Goal: Information Seeking & Learning: Learn about a topic

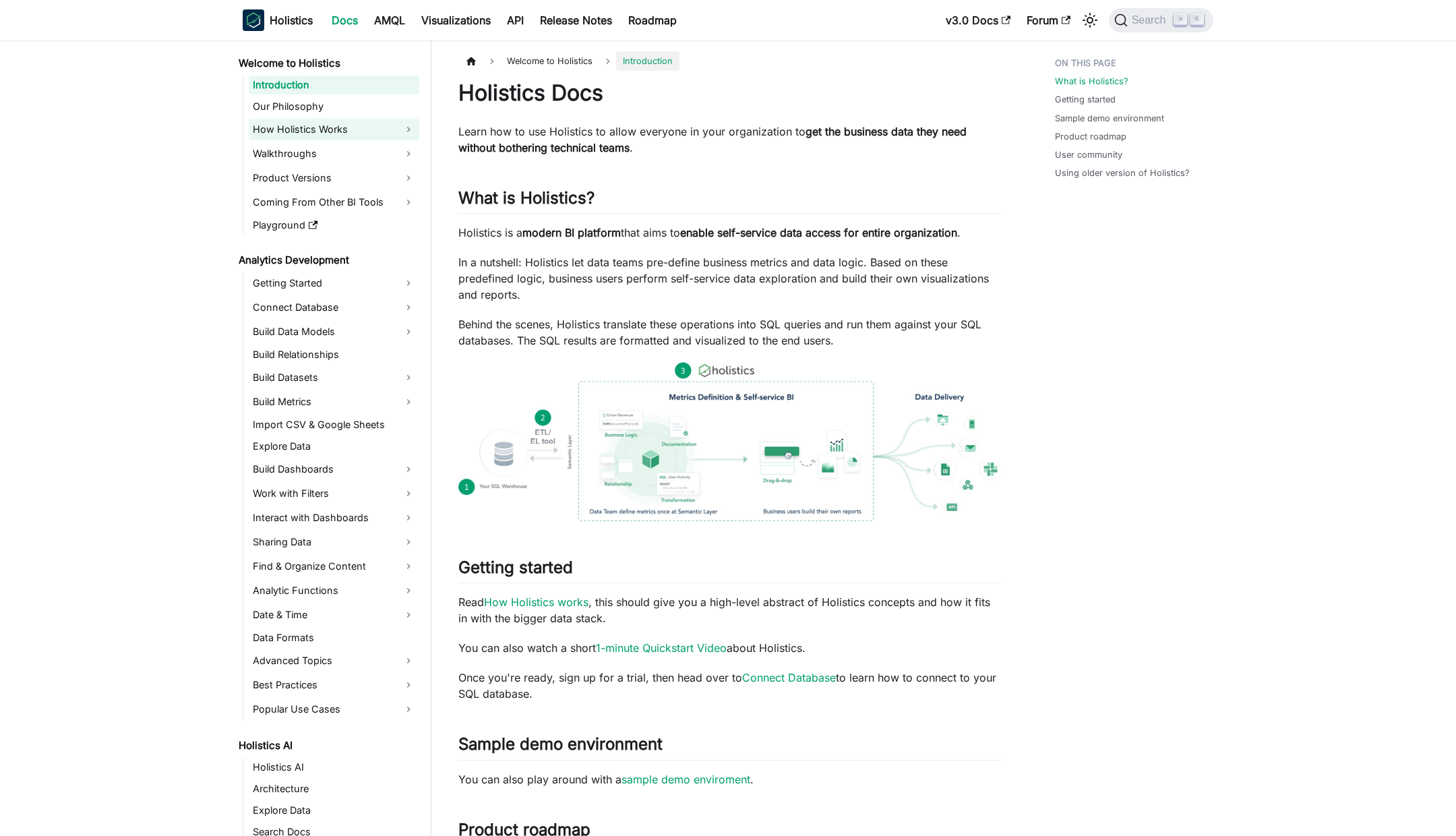
click at [313, 120] on link "How Holistics Works" at bounding box center [334, 129] width 170 height 22
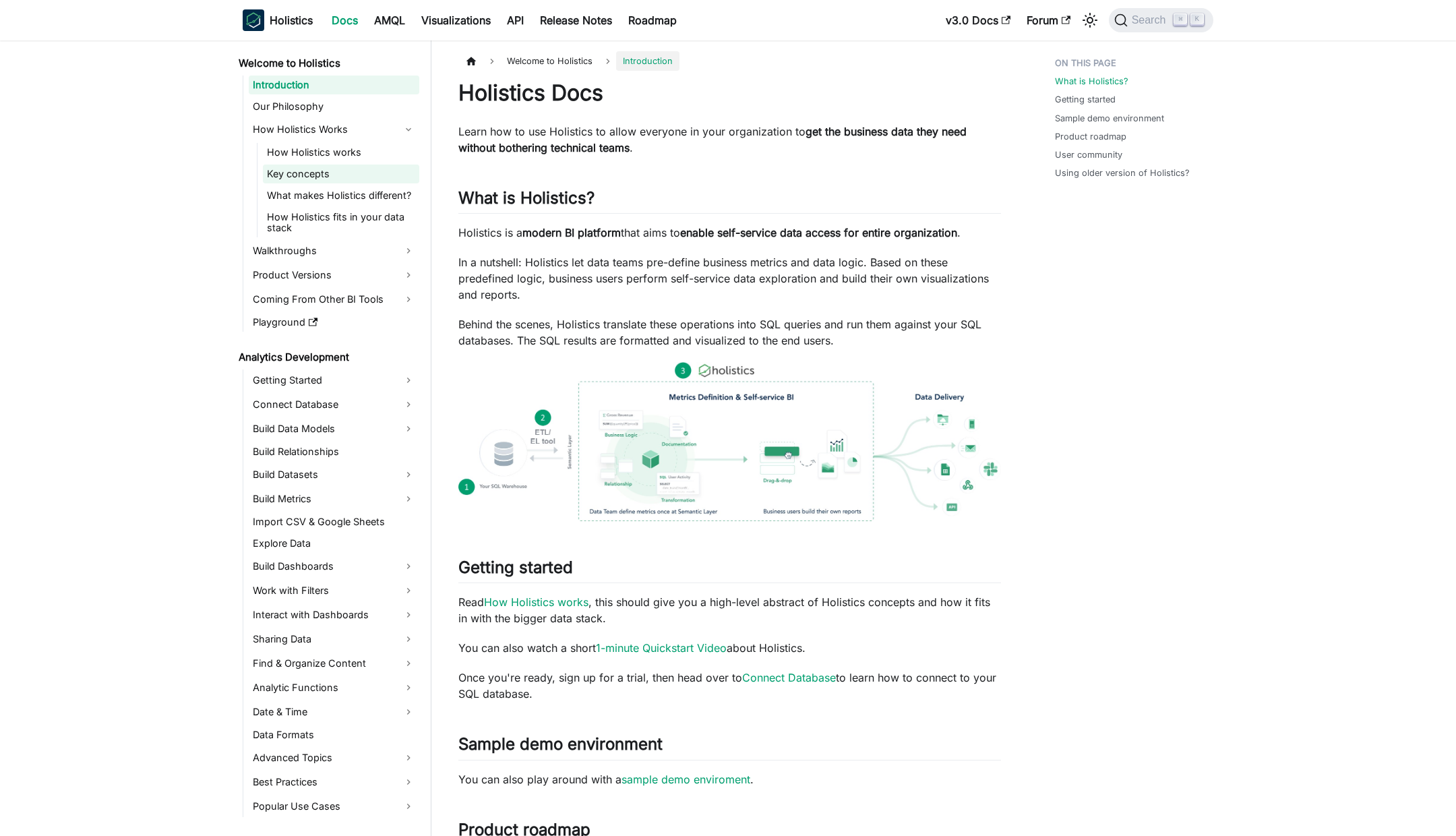
click at [336, 170] on link "Key concepts" at bounding box center [341, 174] width 156 height 19
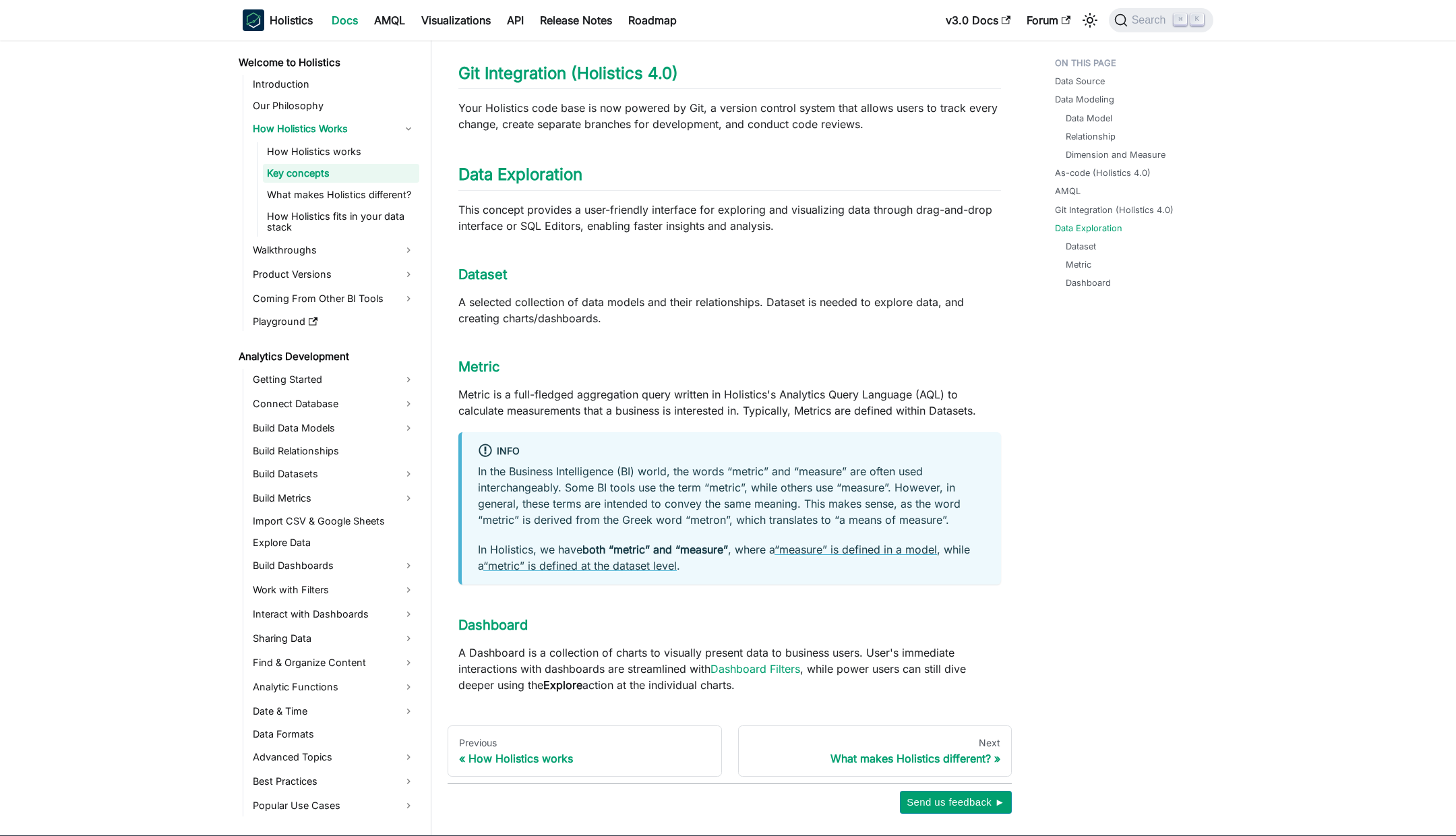
scroll to position [1239, 0]
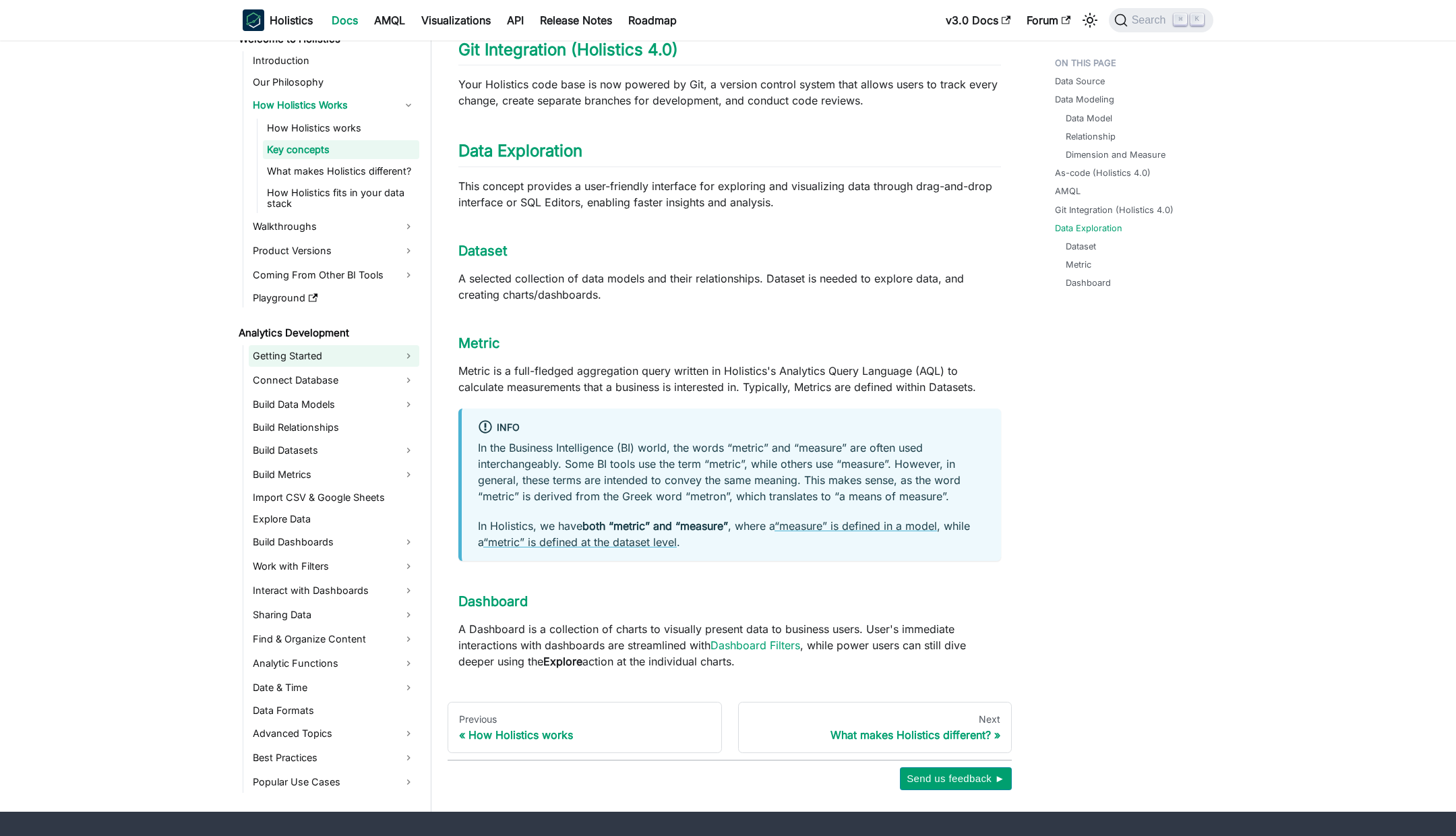
click at [310, 345] on link "Getting Started" at bounding box center [334, 356] width 170 height 22
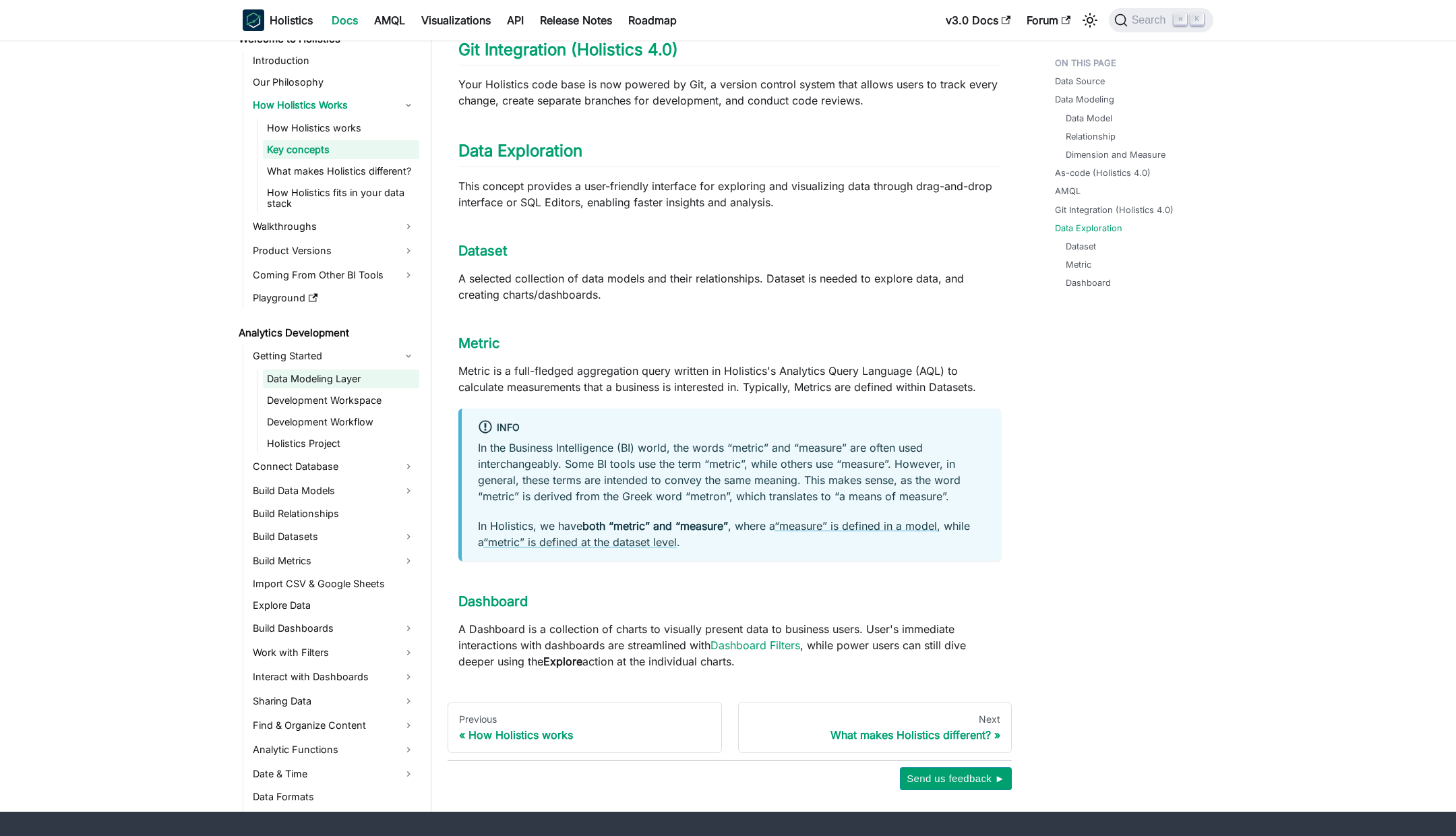
click at [322, 369] on link "Data Modeling Layer" at bounding box center [341, 378] width 156 height 19
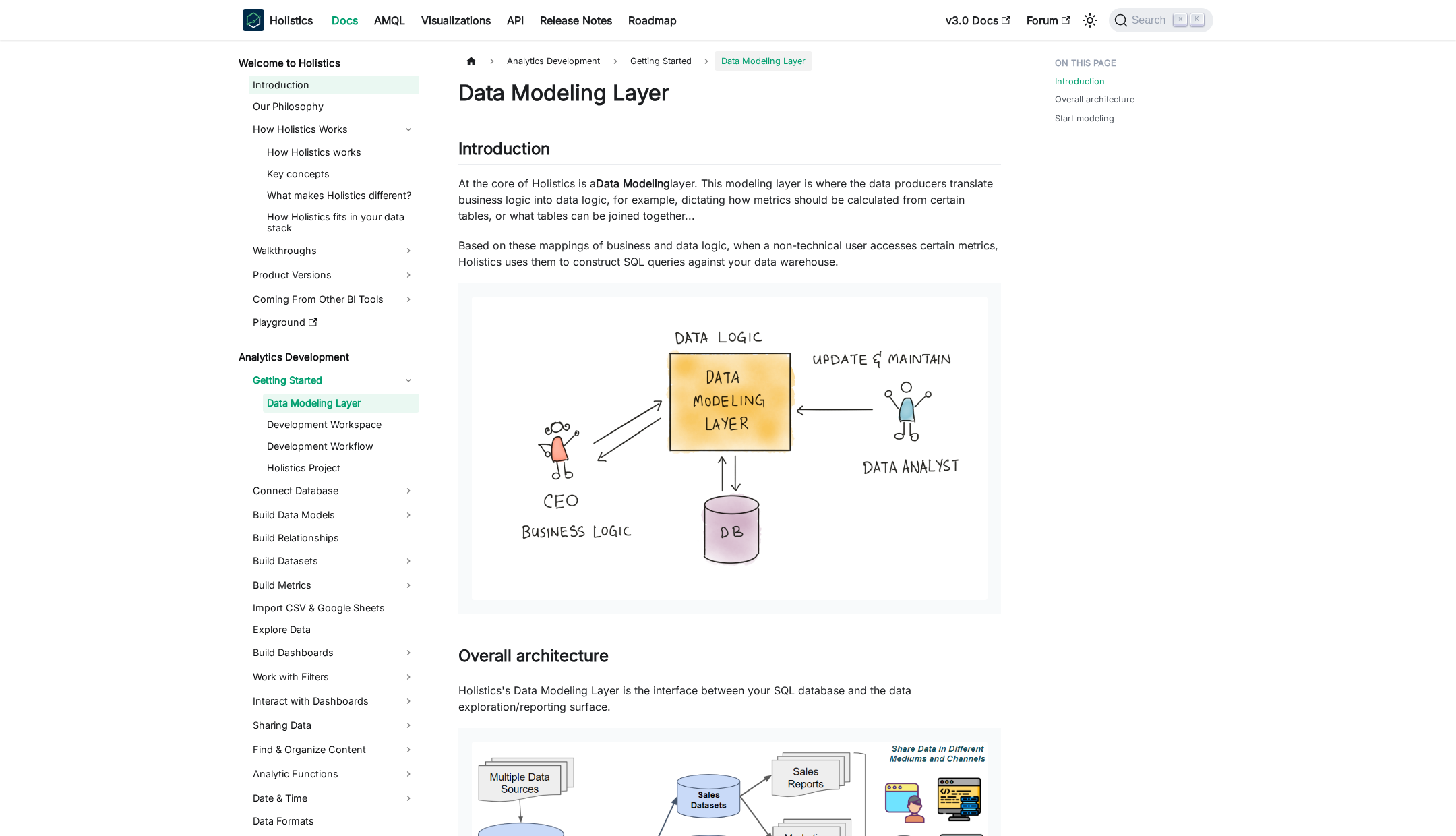
click at [301, 91] on link "Introduction" at bounding box center [334, 85] width 170 height 19
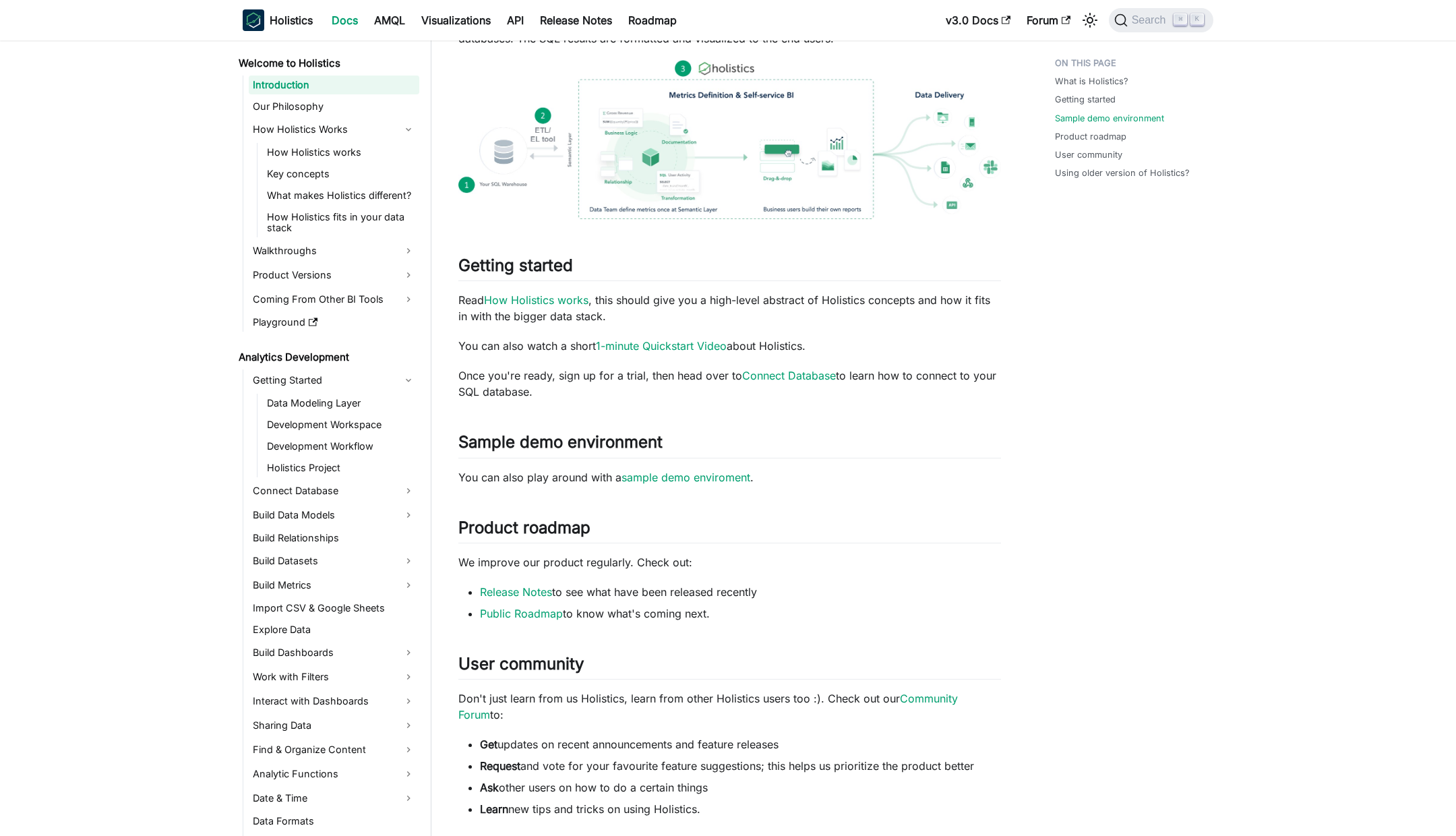
scroll to position [634, 0]
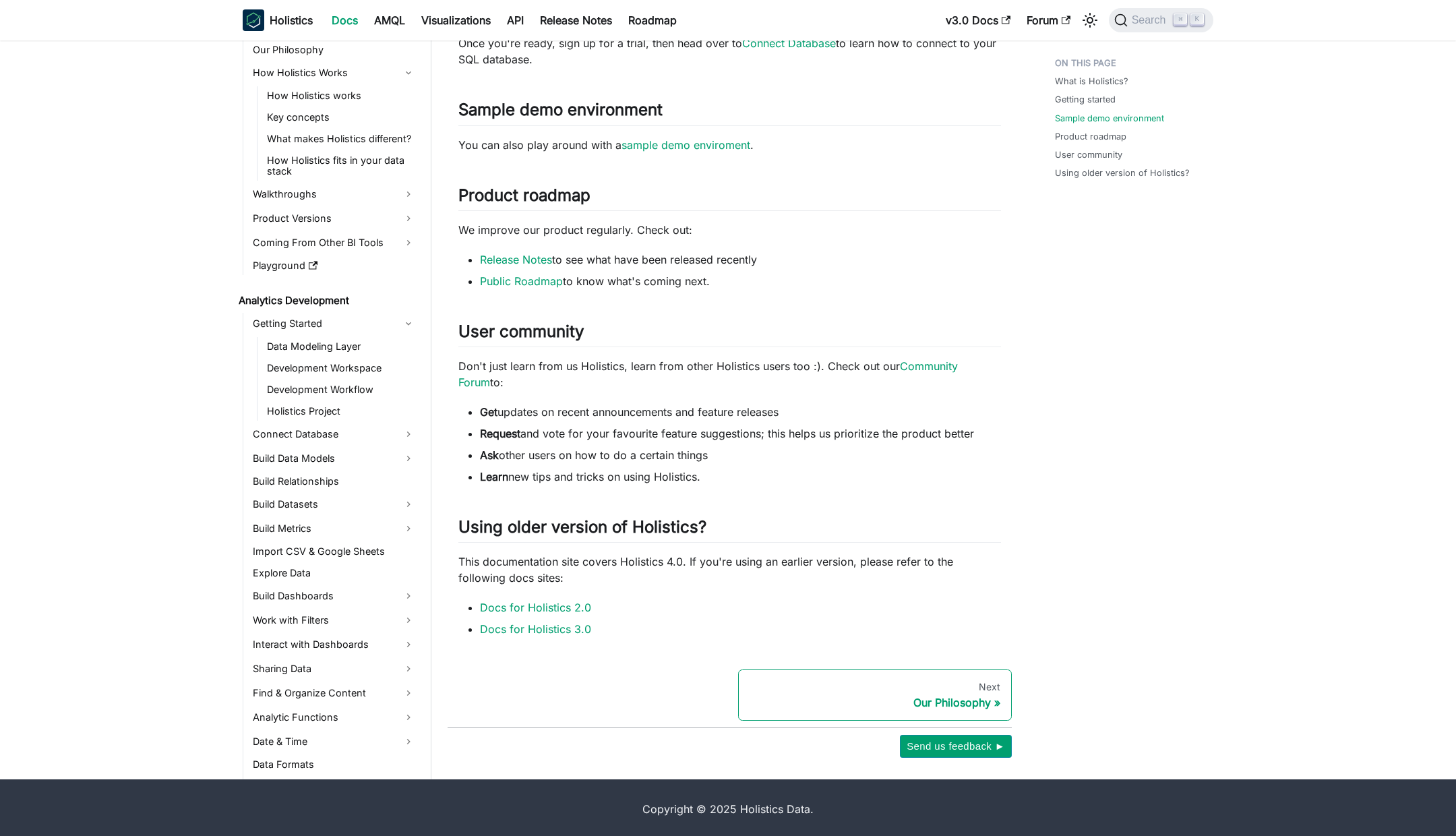
click at [928, 709] on link "Next Our Philosophy" at bounding box center [875, 695] width 274 height 51
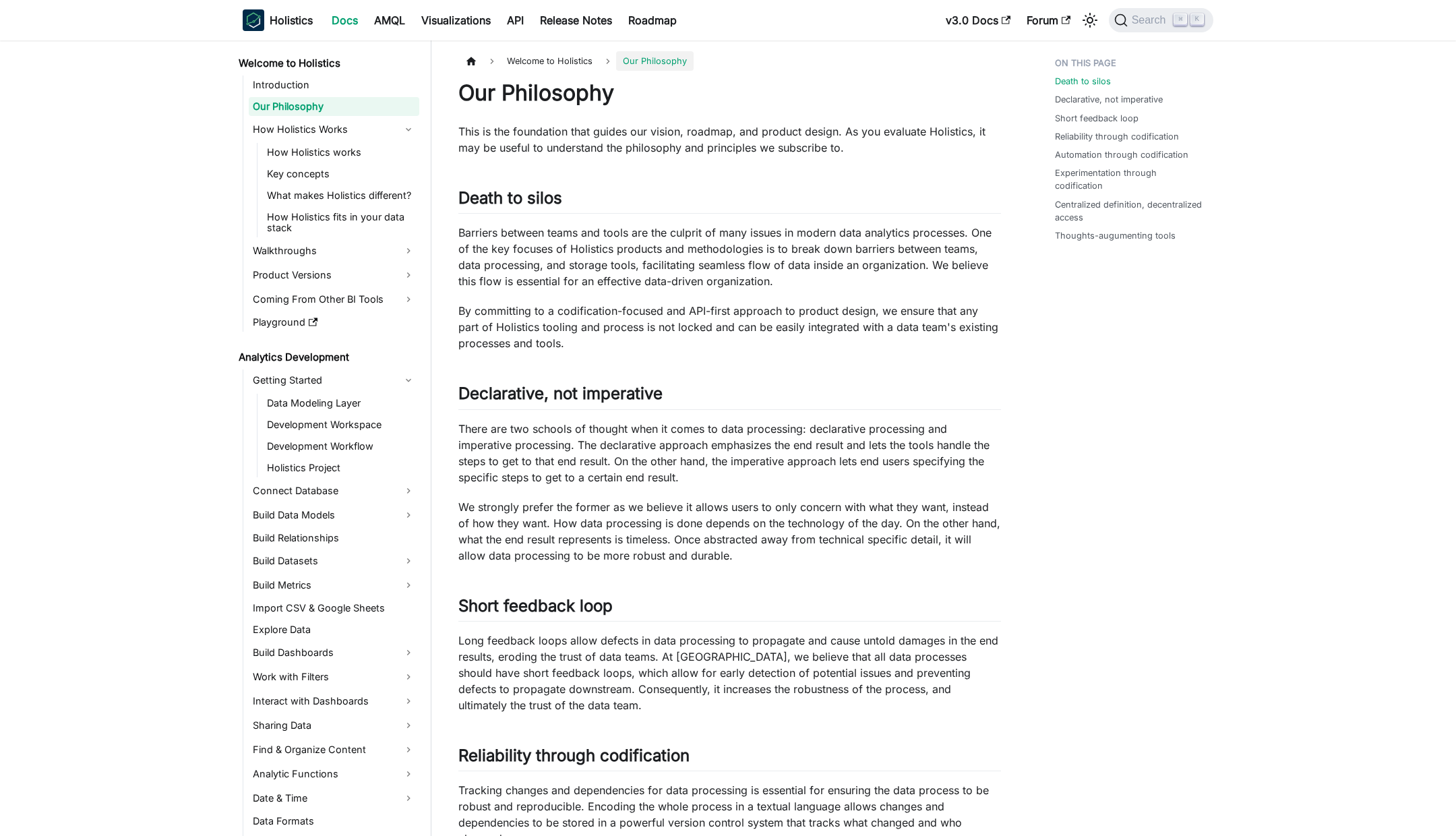
scroll to position [851, 0]
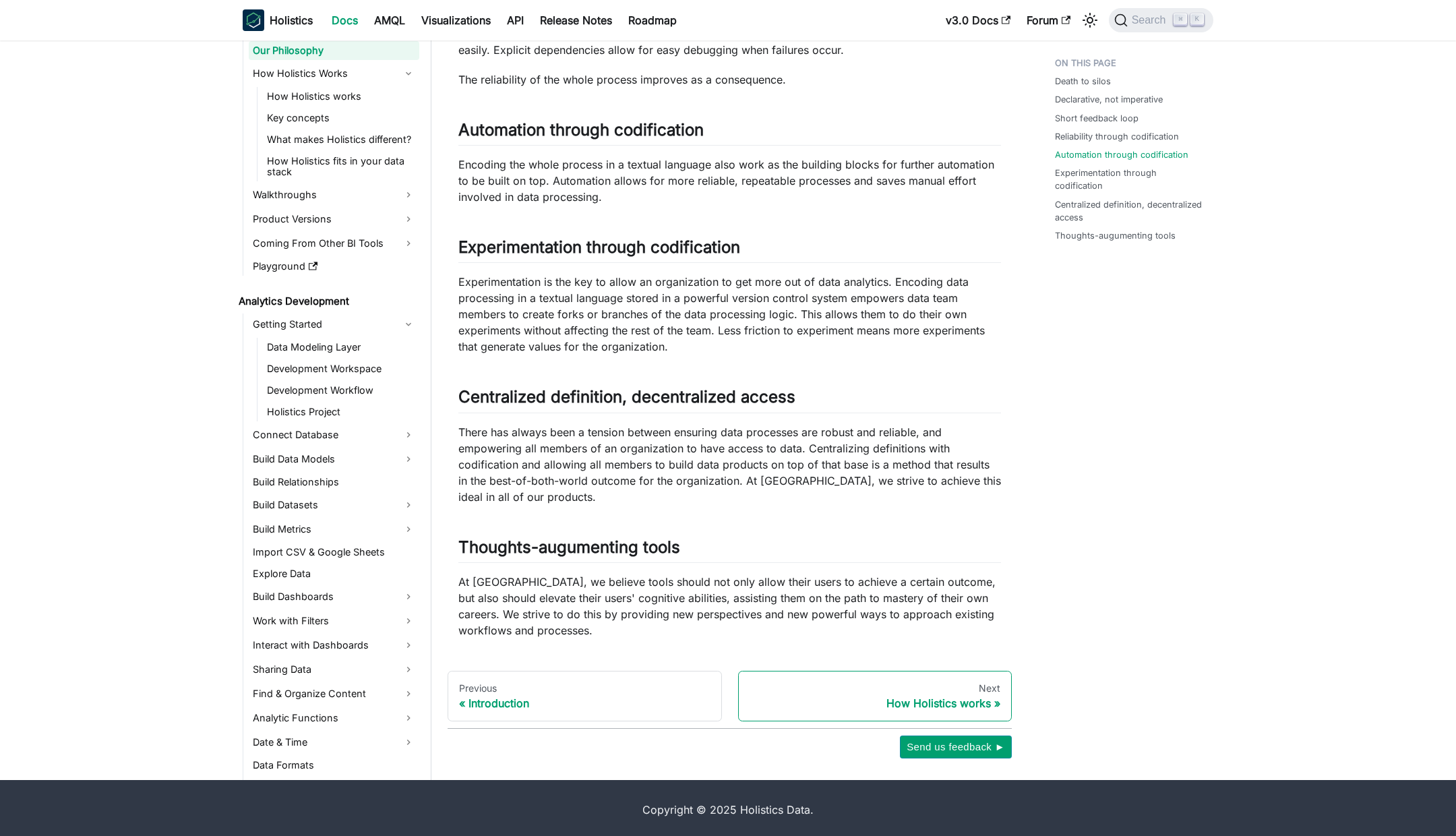
click at [931, 700] on div "How Holistics works" at bounding box center [875, 703] width 252 height 13
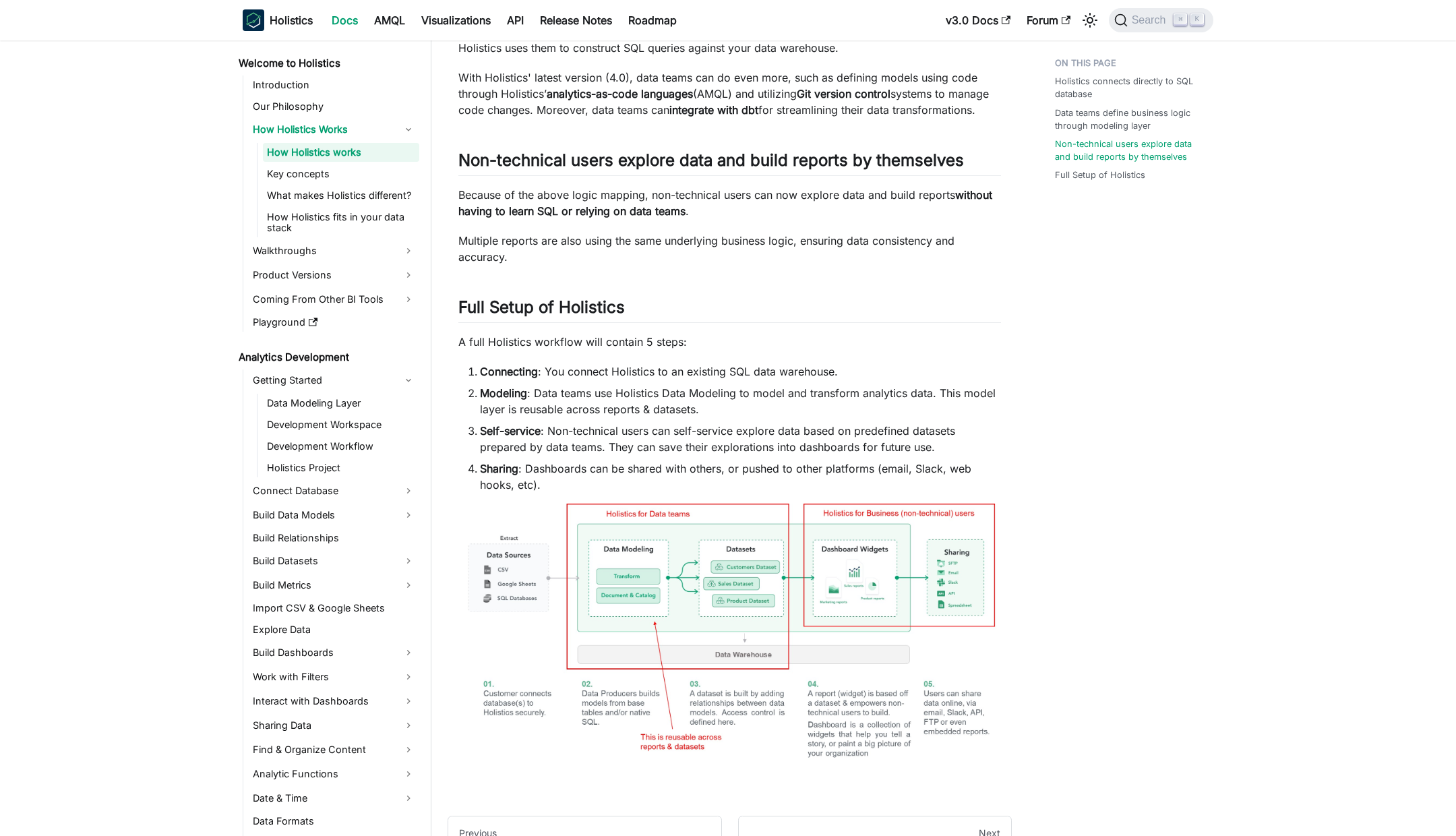
scroll to position [652, 0]
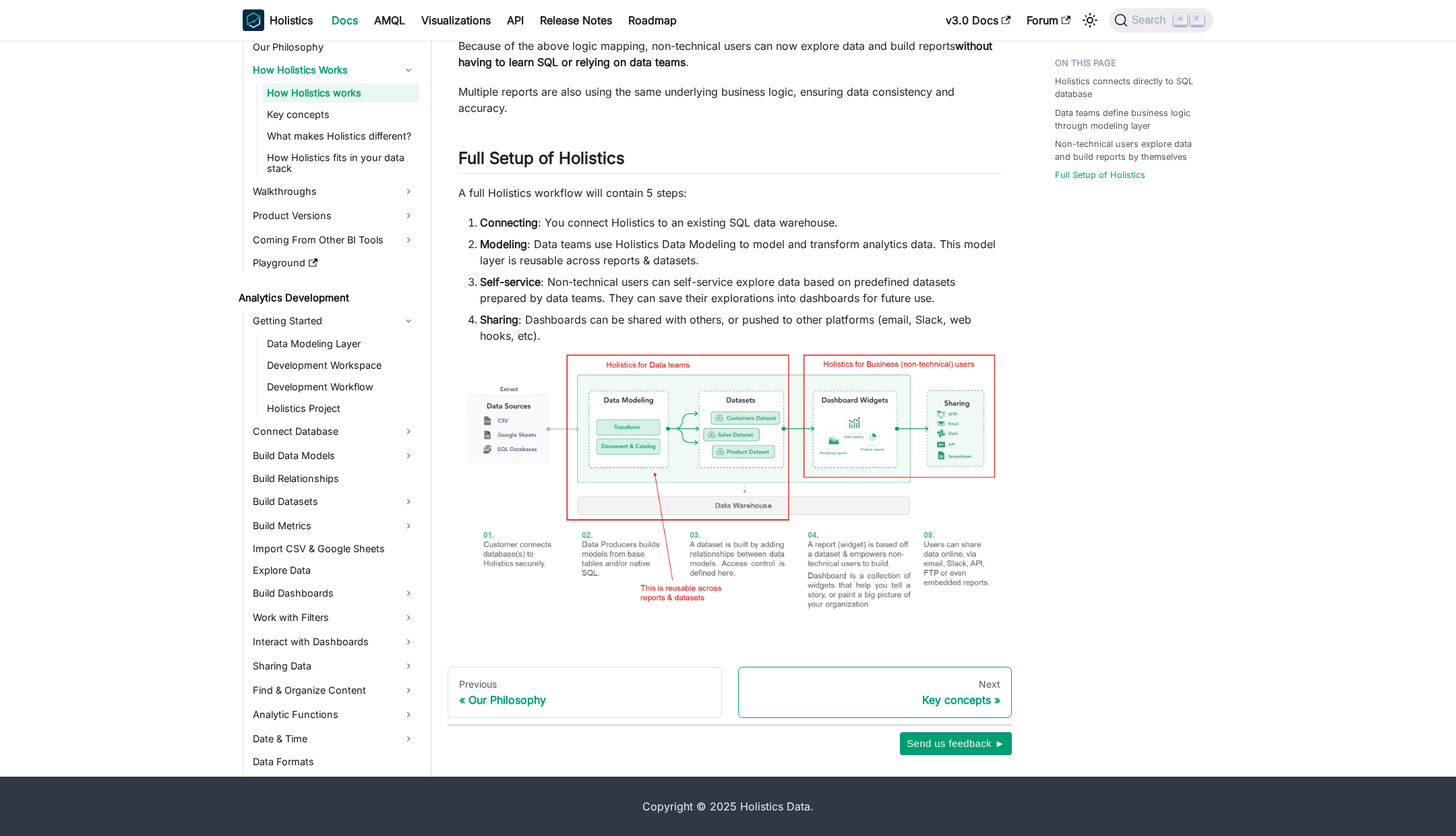
click at [953, 690] on div "Next" at bounding box center [875, 684] width 252 height 12
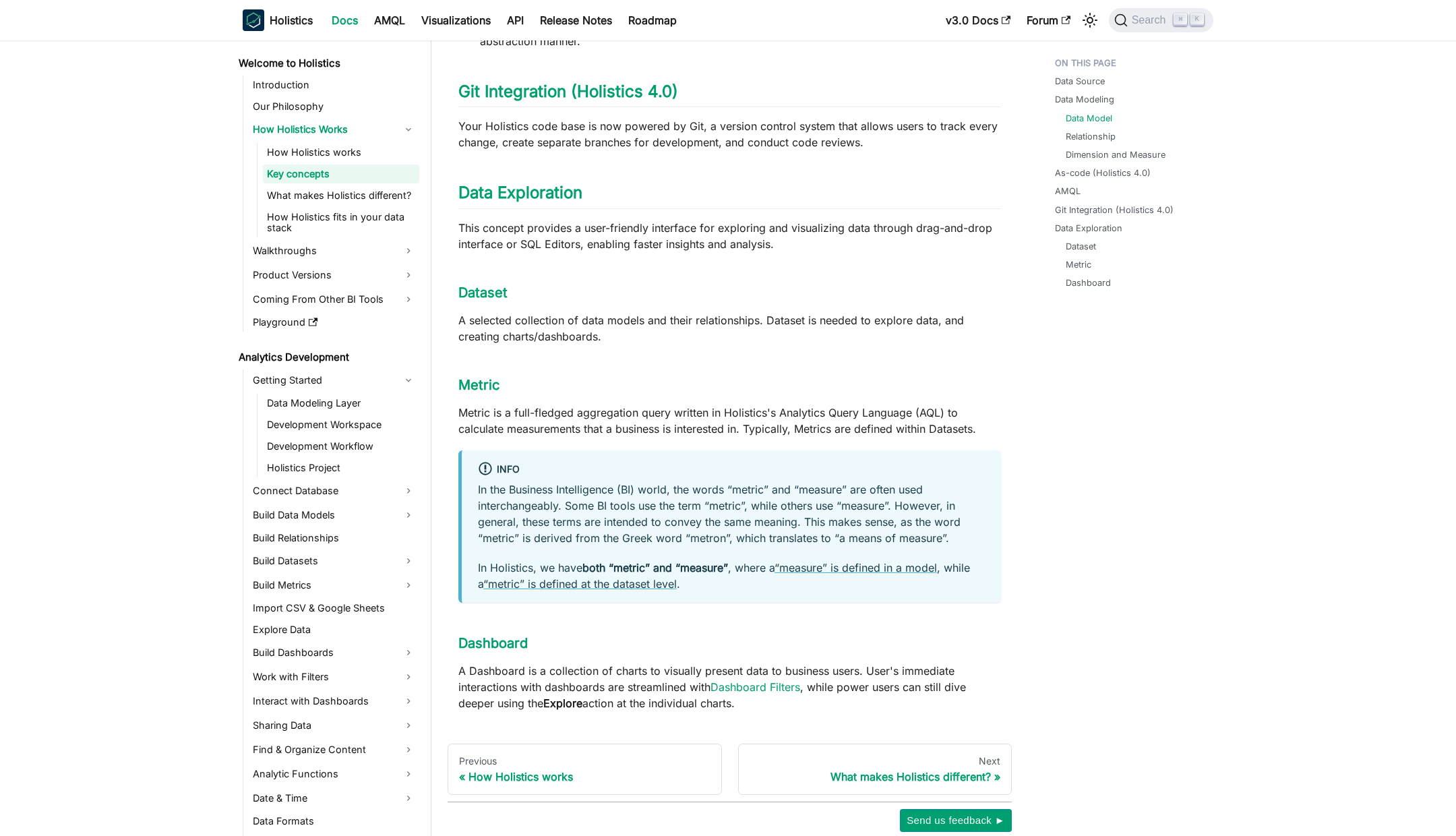
scroll to position [1239, 0]
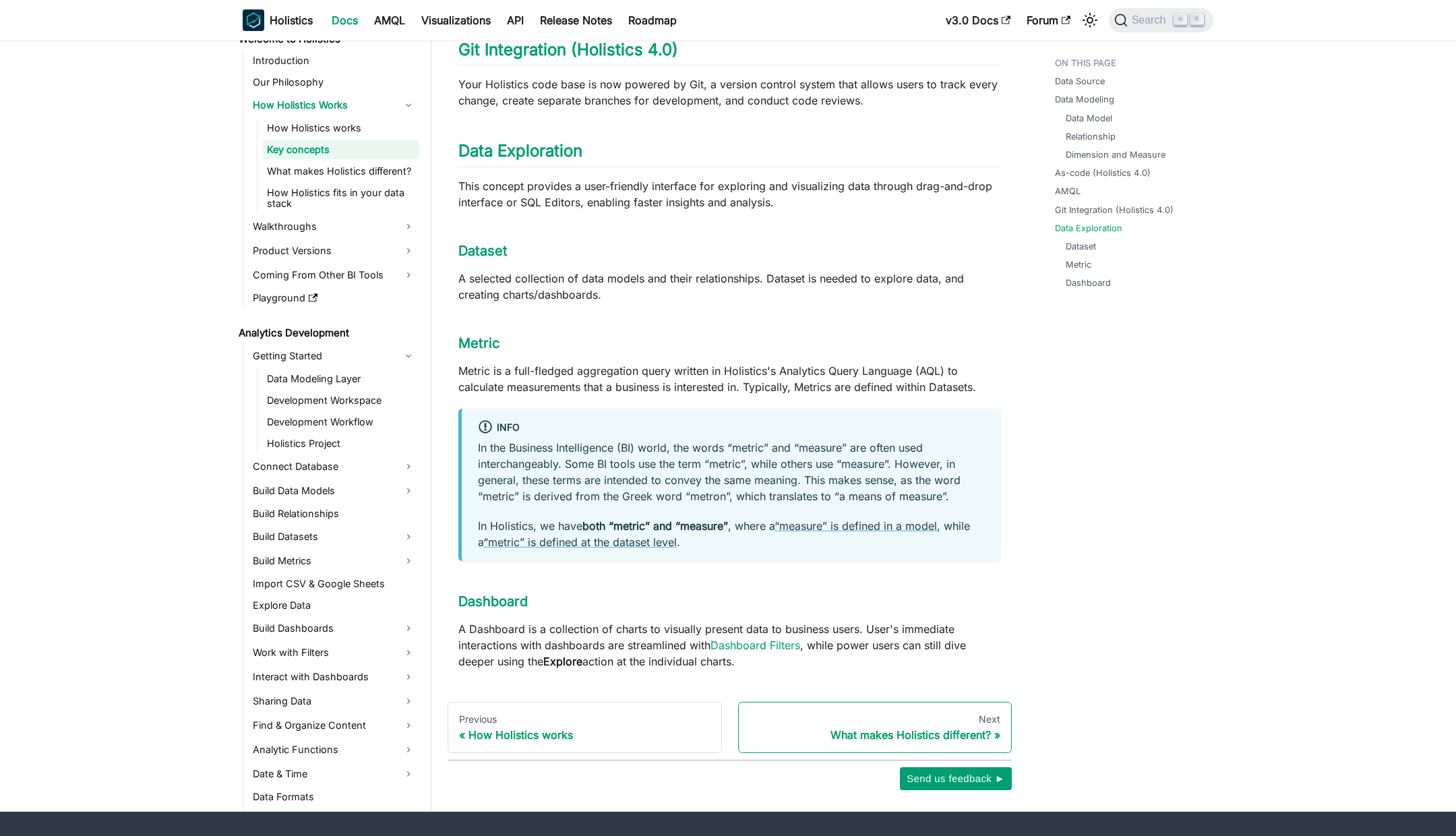
click at [943, 728] on div "What makes Holistics different?" at bounding box center [875, 735] width 252 height 13
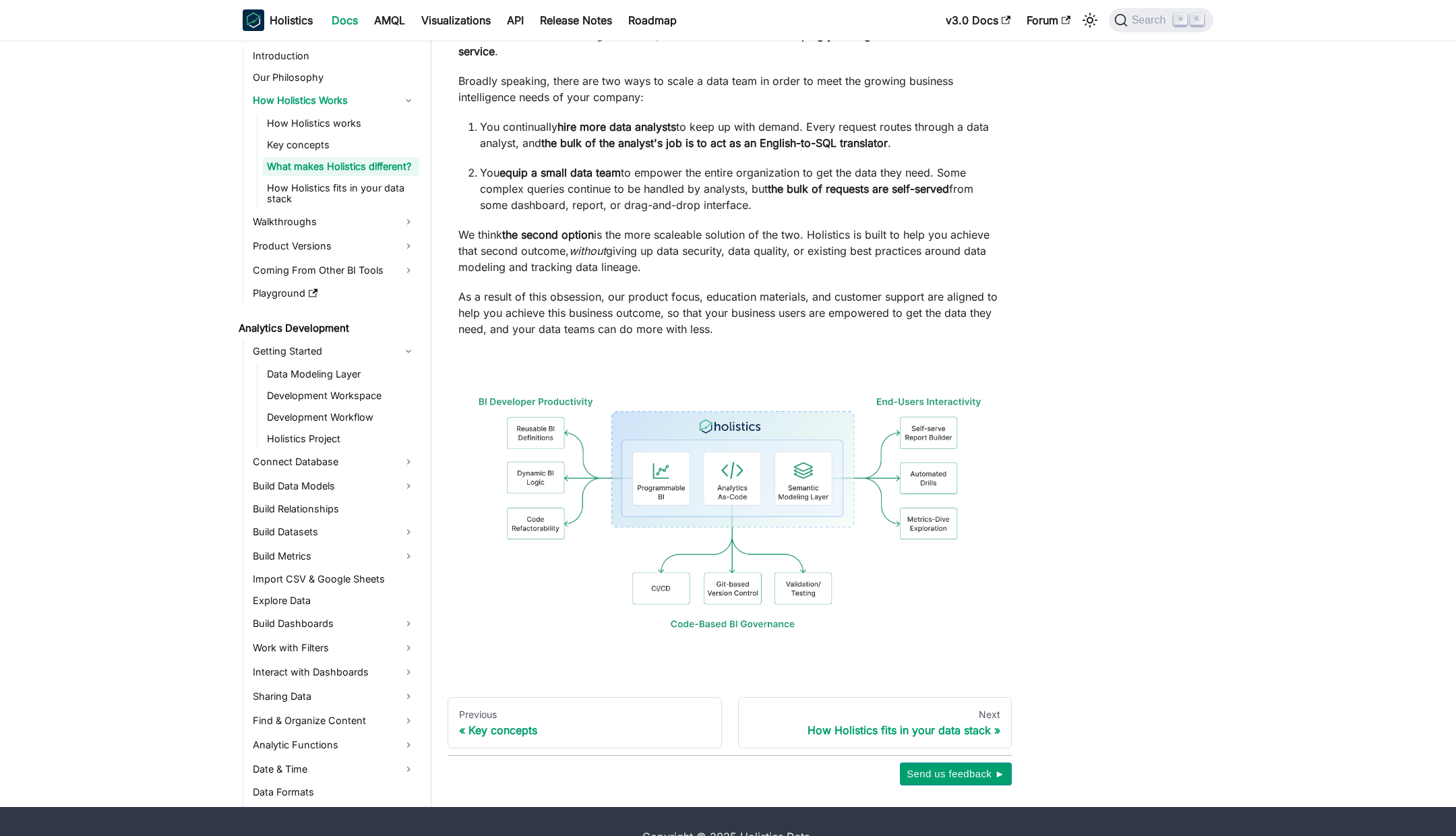
scroll to position [125, 0]
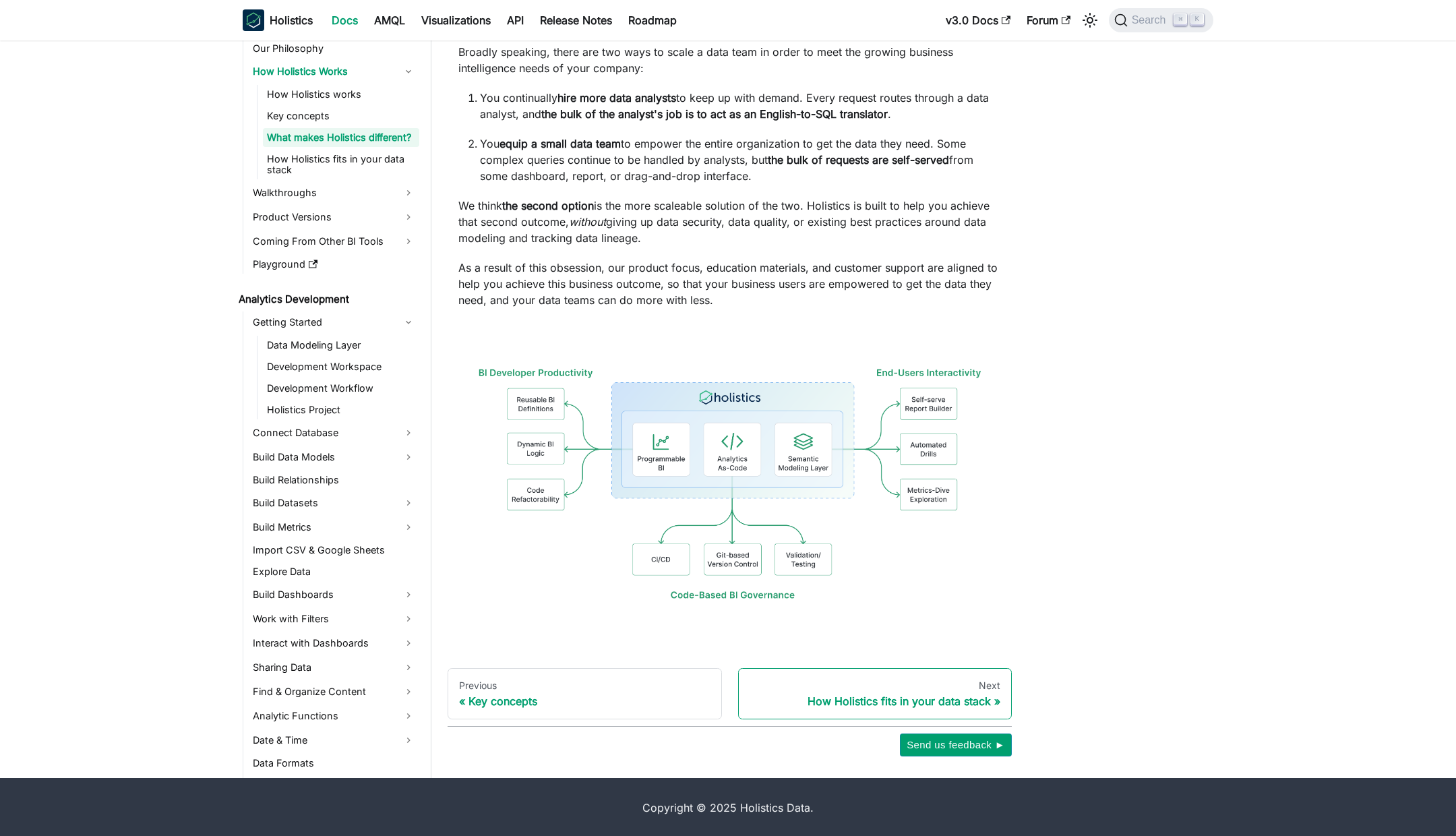
click at [923, 697] on div "How Holistics fits in your data stack" at bounding box center [875, 701] width 252 height 13
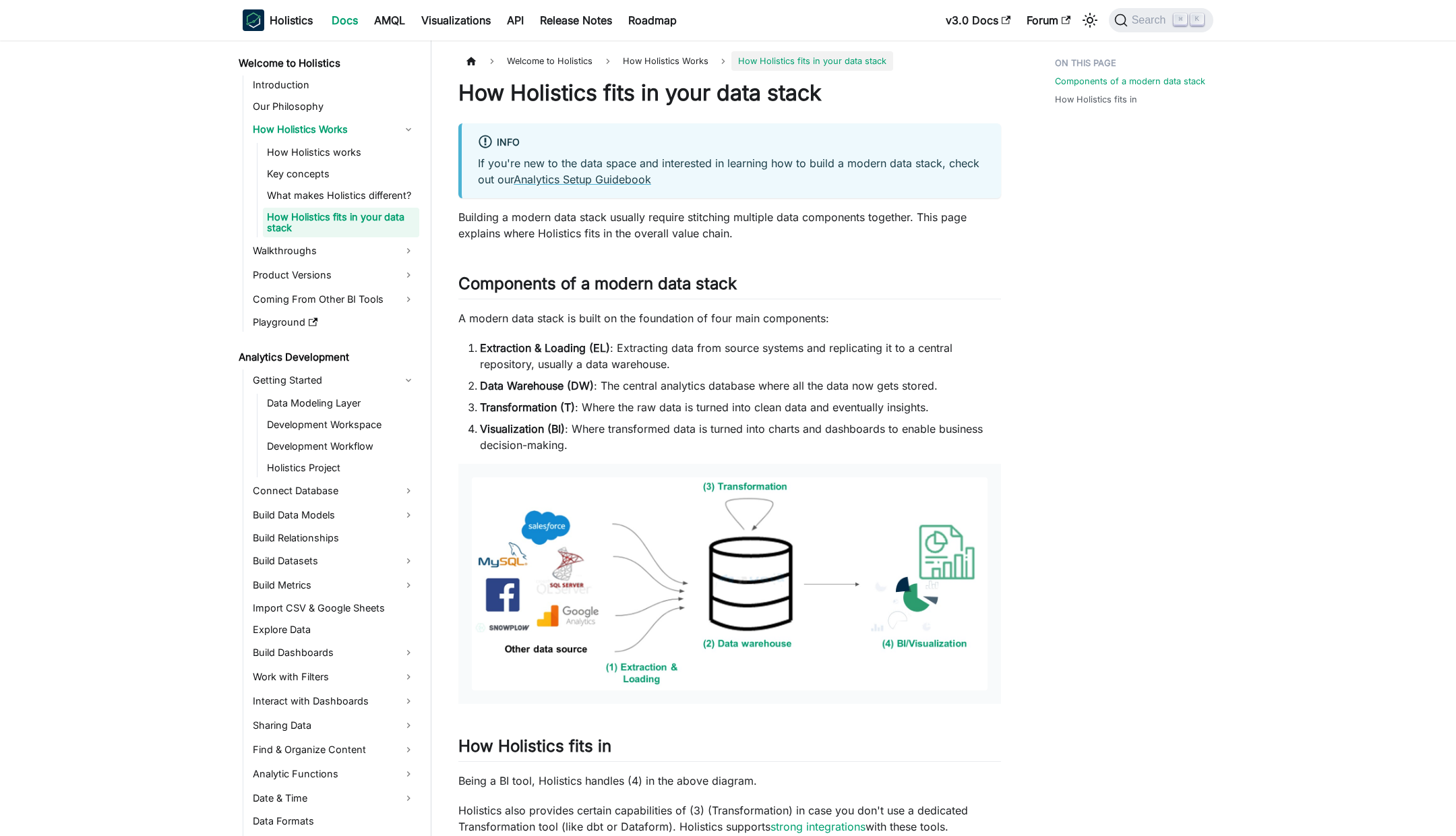
scroll to position [529, 0]
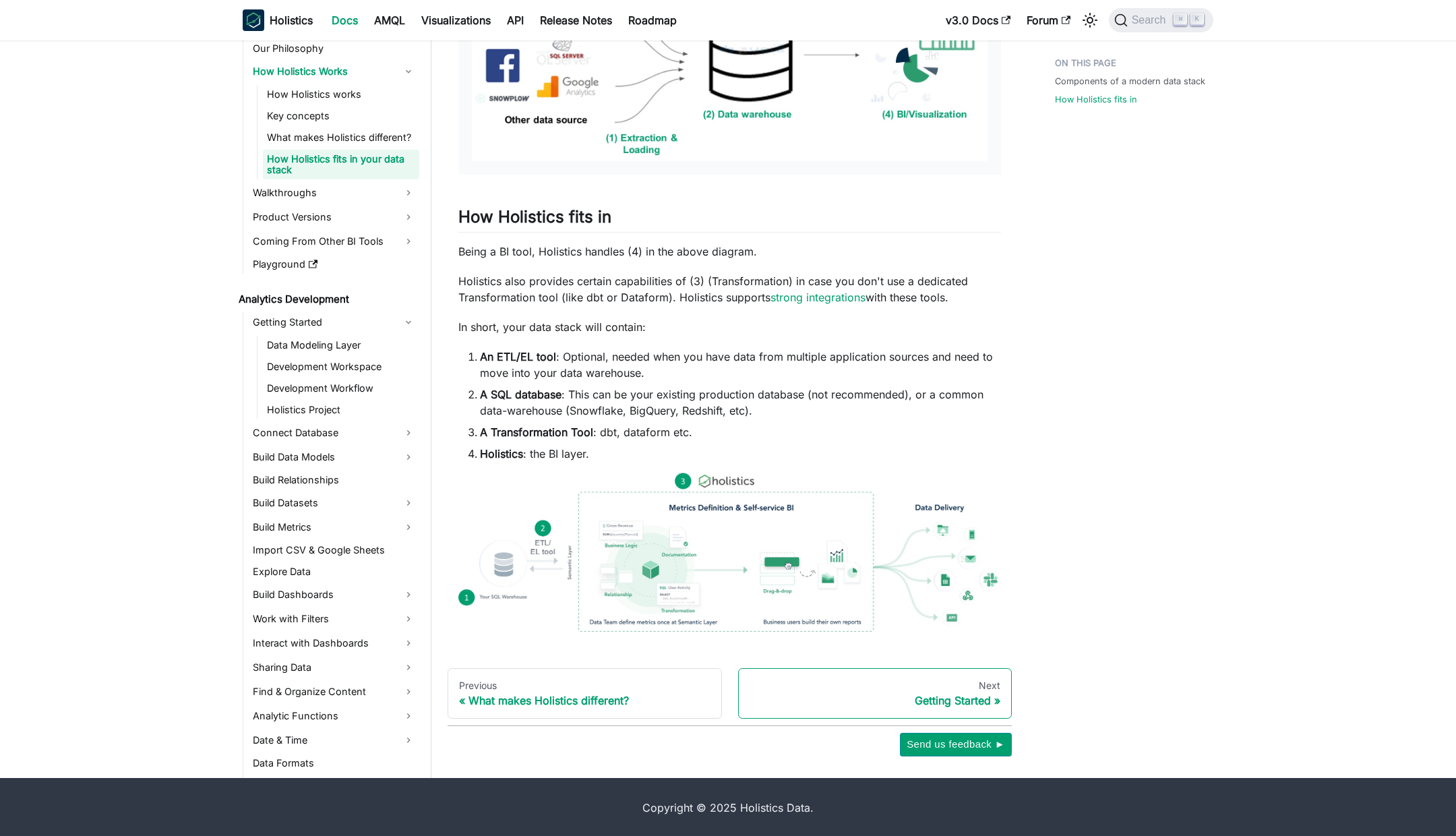
click at [935, 695] on div "Getting Started" at bounding box center [875, 700] width 252 height 13
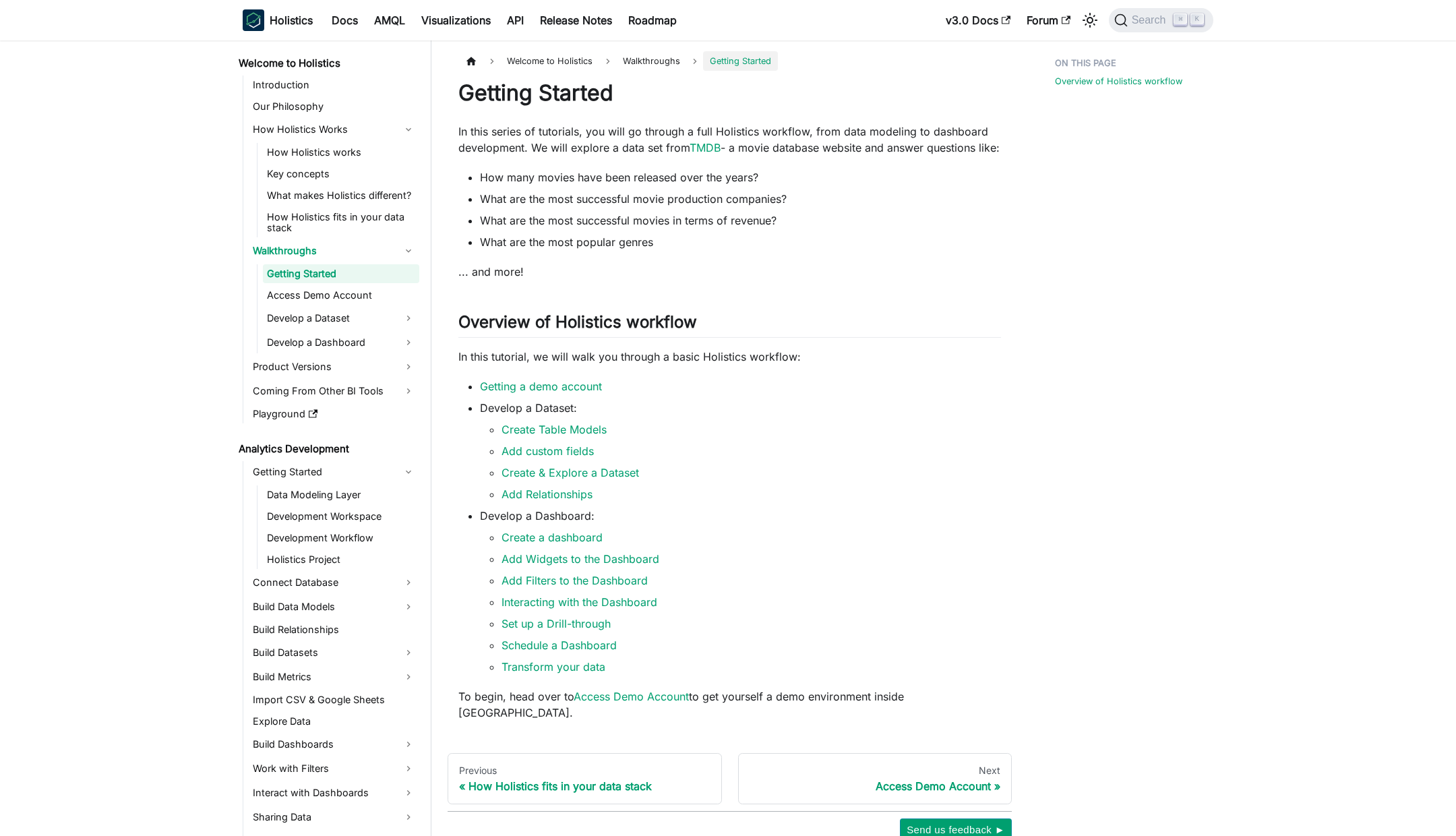
scroll to position [85, 0]
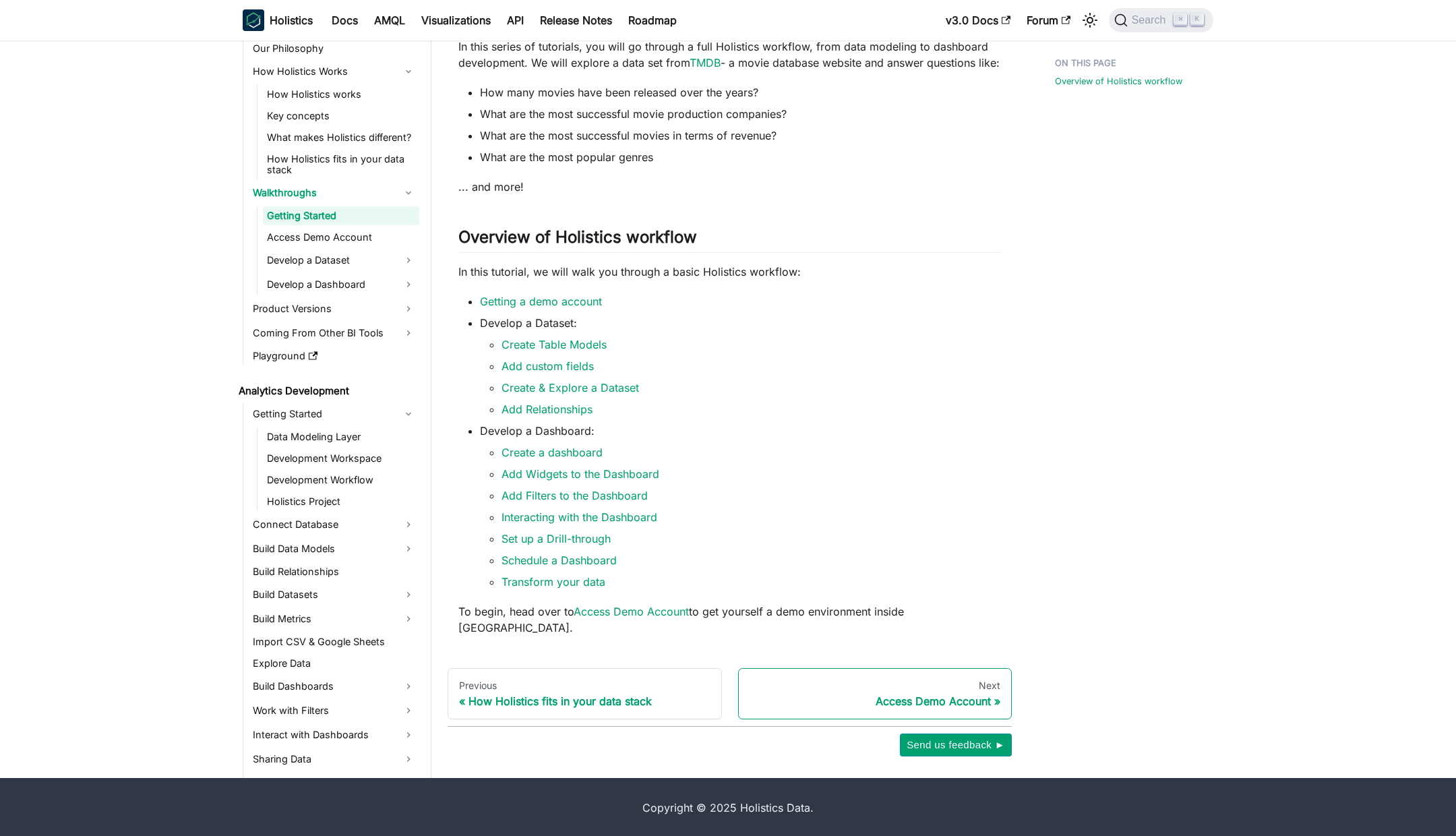
click at [900, 695] on div "Access Demo Account" at bounding box center [875, 701] width 252 height 13
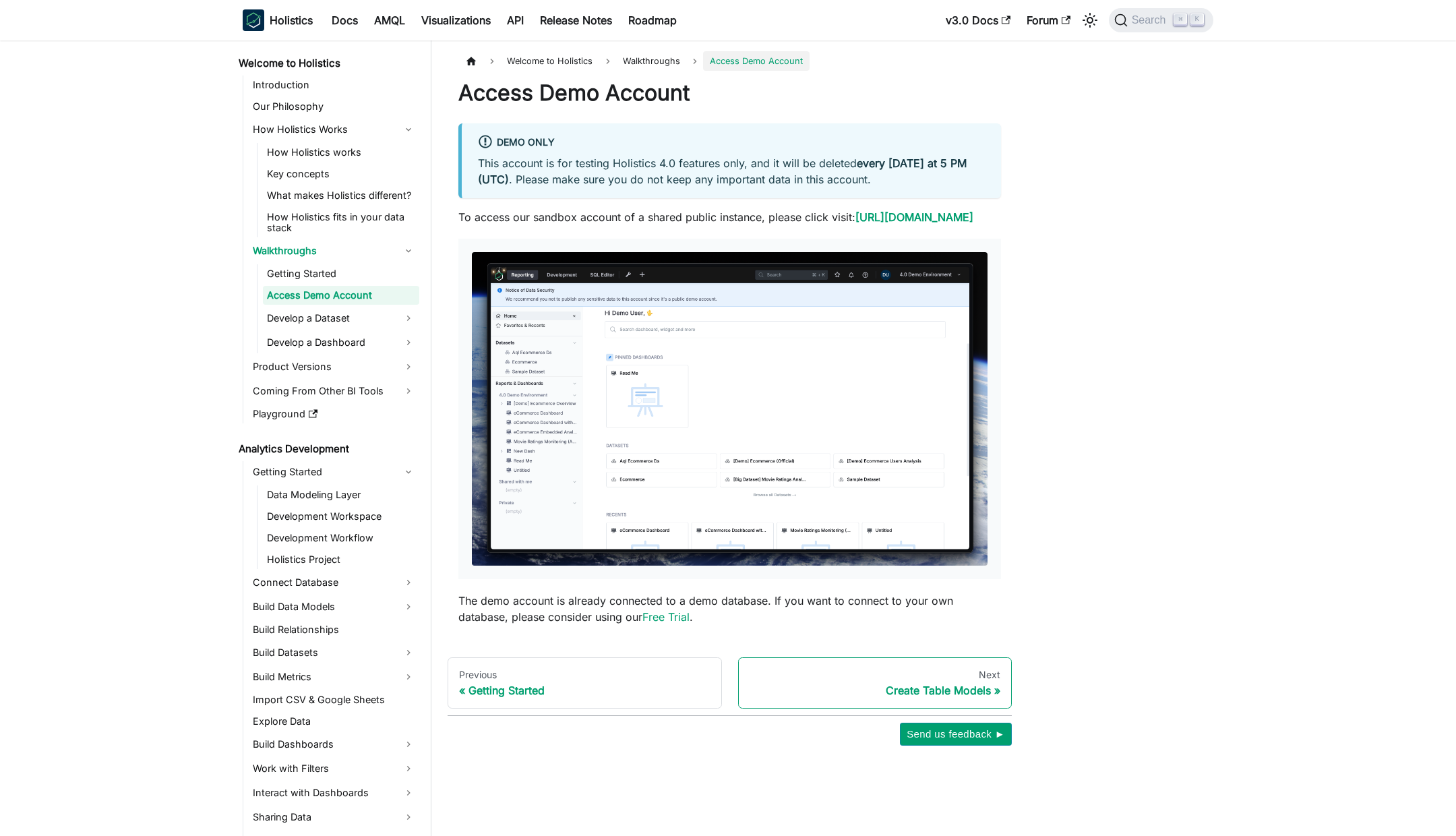
click at [916, 681] on div "Next" at bounding box center [875, 675] width 252 height 12
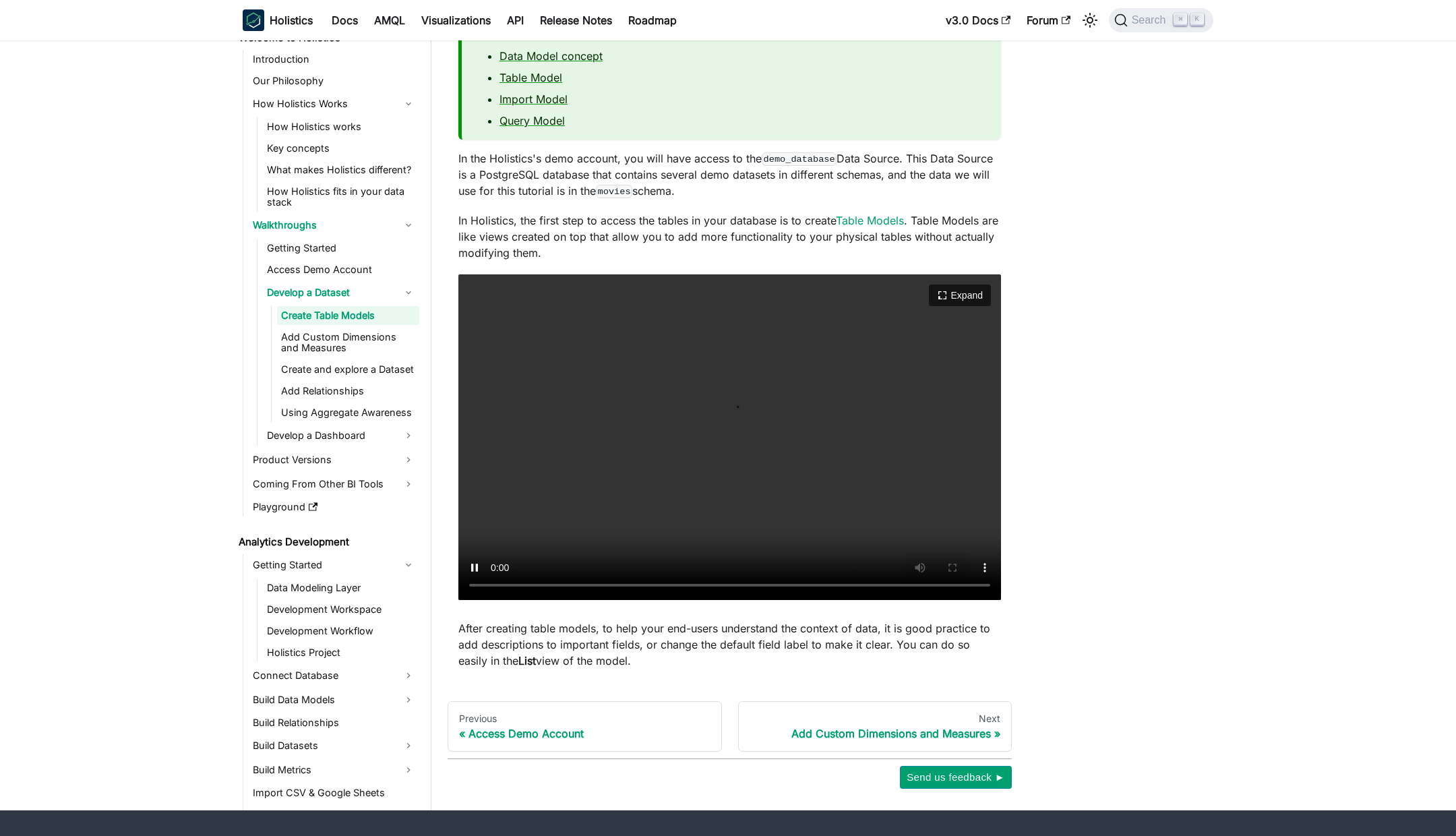
scroll to position [169, 0]
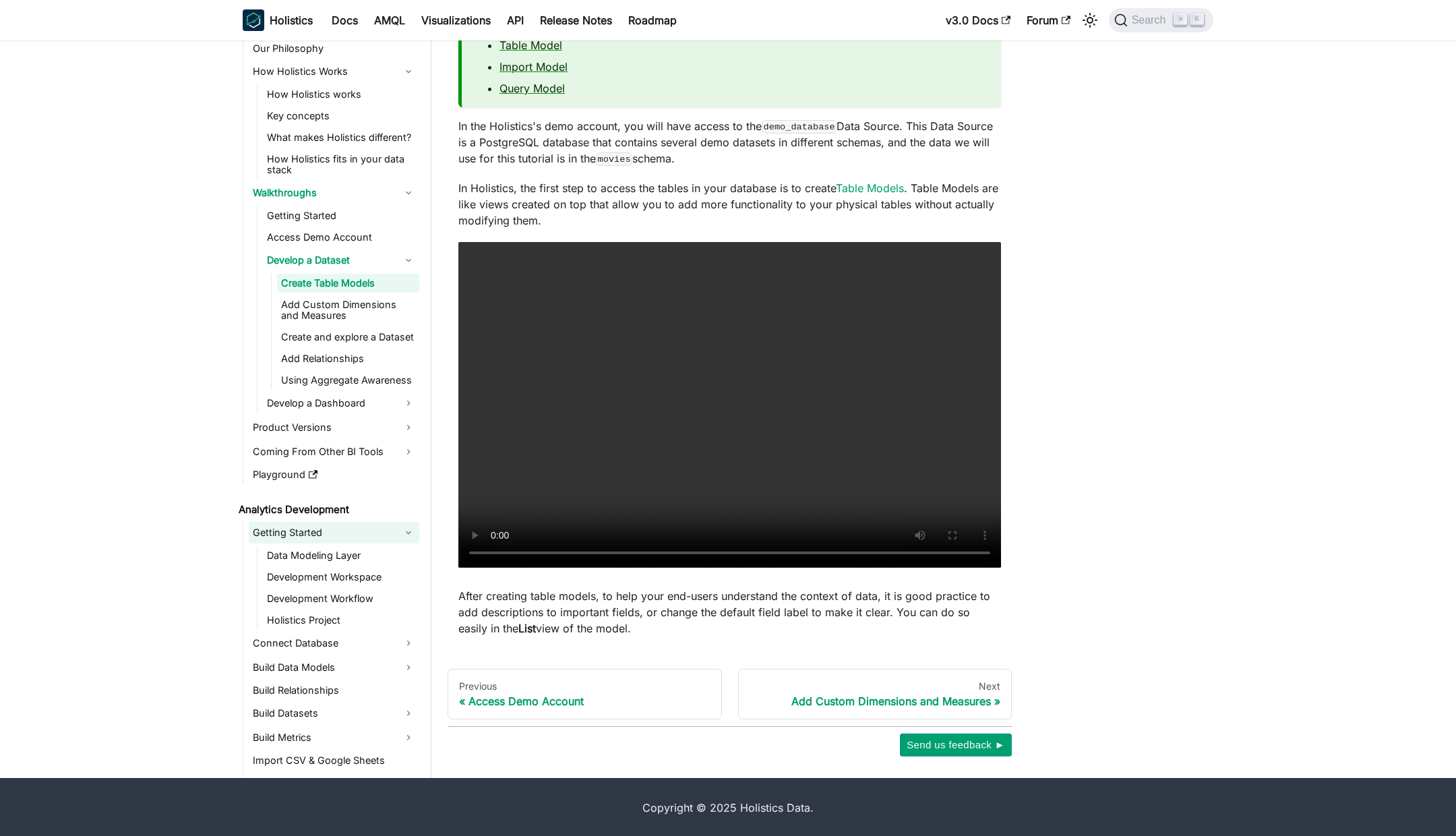
click at [292, 529] on link "Getting Started" at bounding box center [334, 533] width 170 height 22
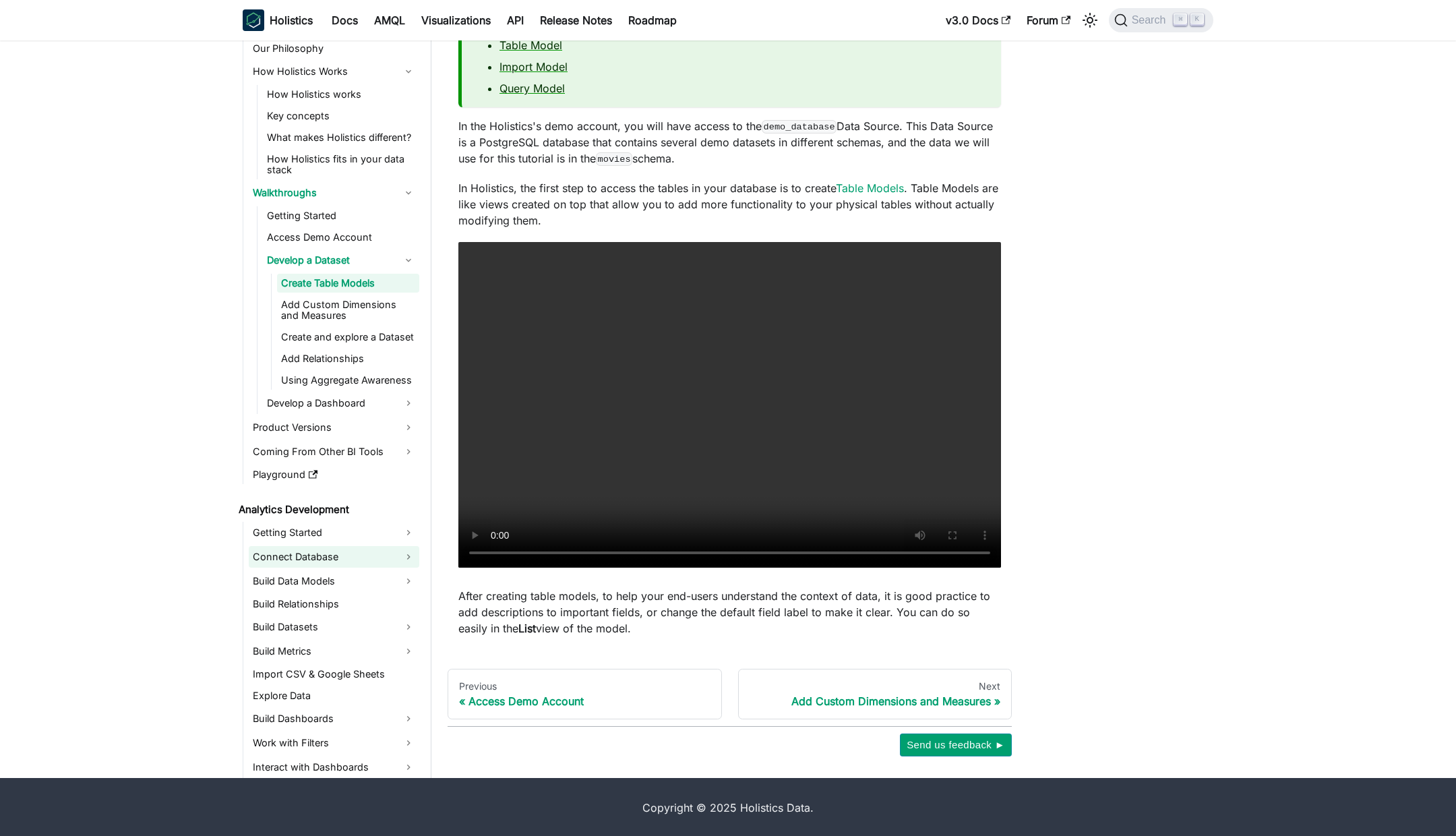
click at [301, 550] on link "Connect Database" at bounding box center [334, 557] width 170 height 22
click at [310, 572] on link "Connect Database" at bounding box center [329, 581] width 132 height 22
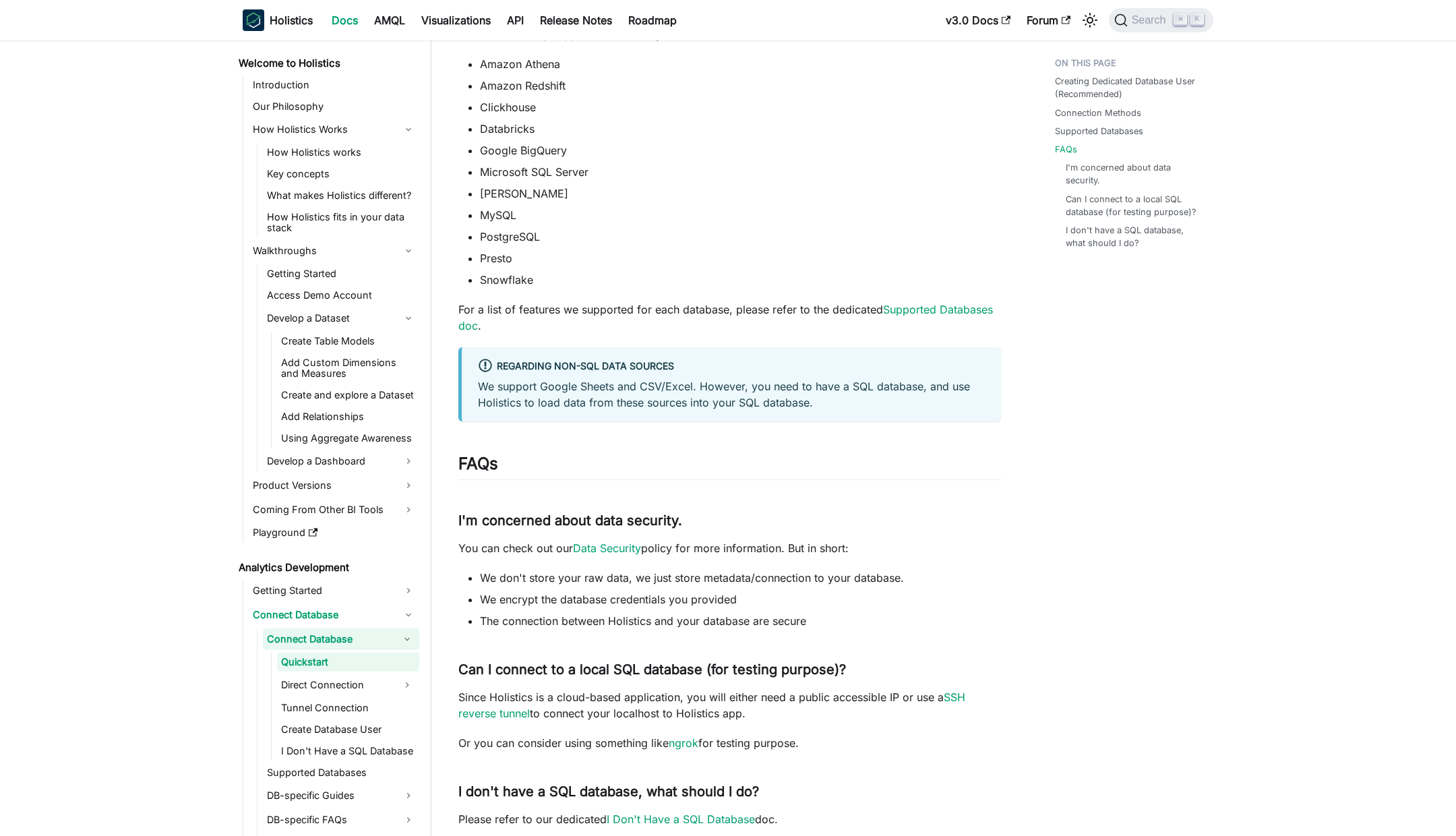
scroll to position [656, 0]
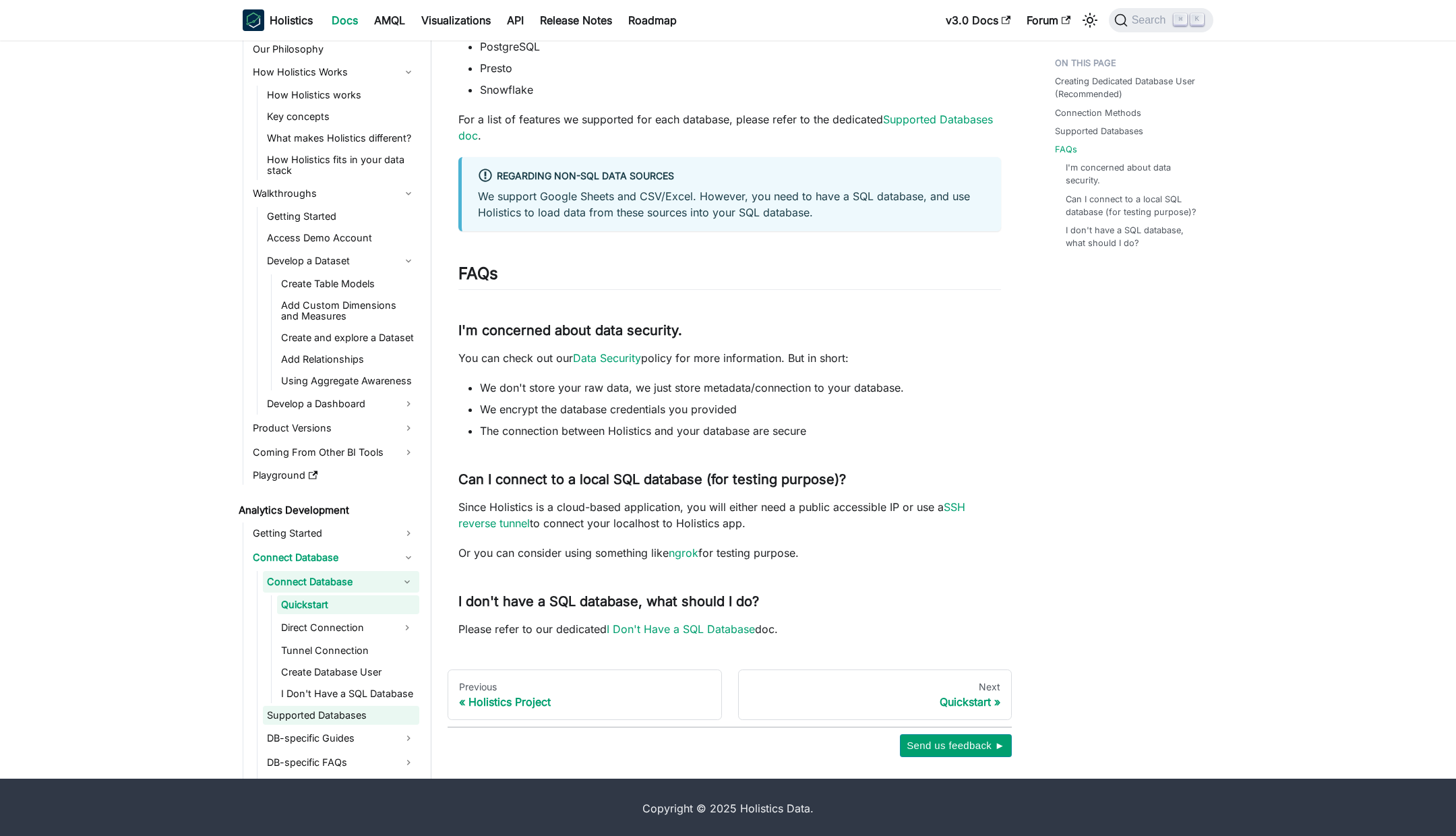
click at [303, 715] on link "Supported Databases" at bounding box center [341, 715] width 156 height 19
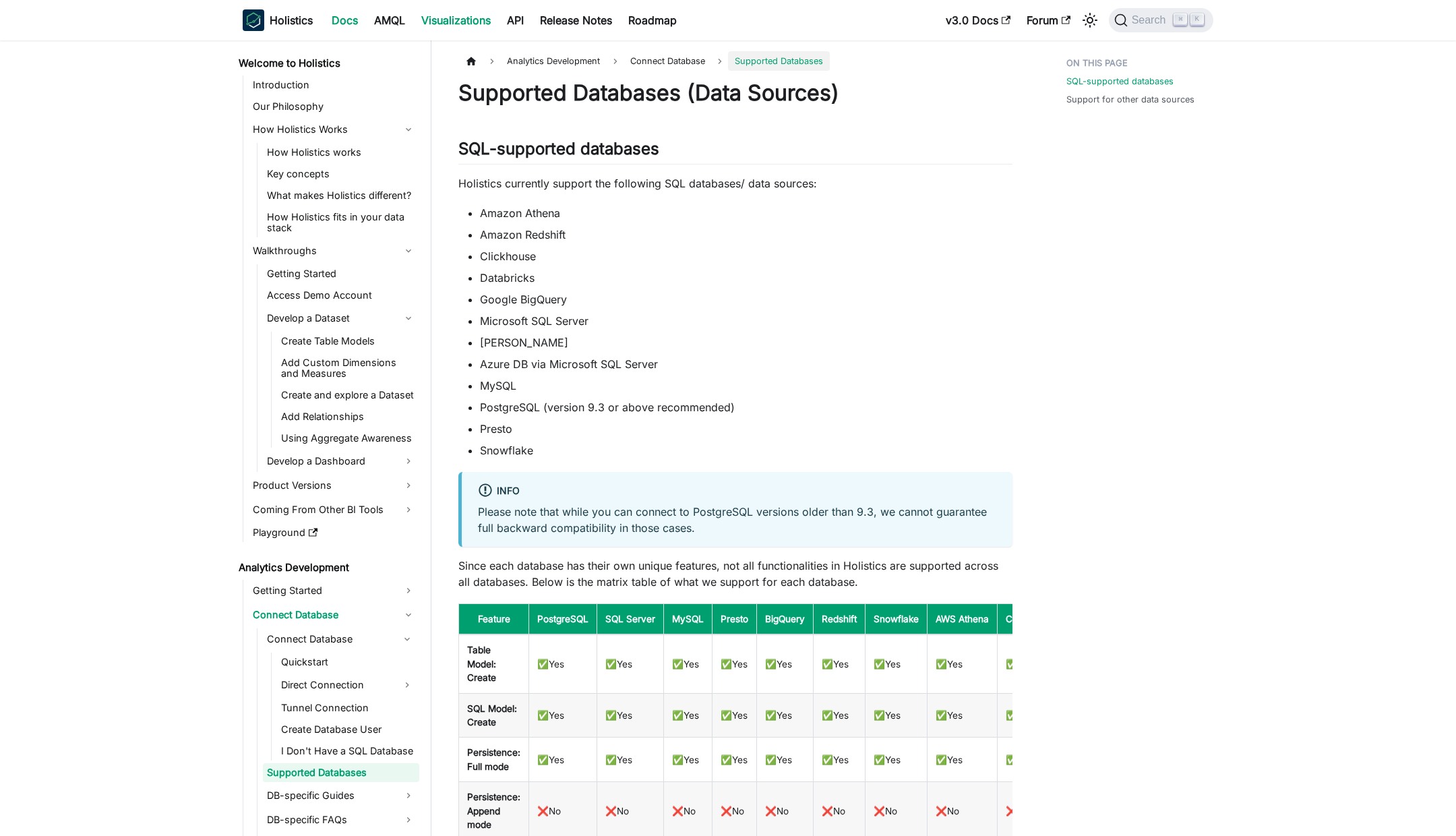
click at [488, 28] on link "Visualizations" at bounding box center [455, 20] width 86 height 22
